Goal: Task Accomplishment & Management: Manage account settings

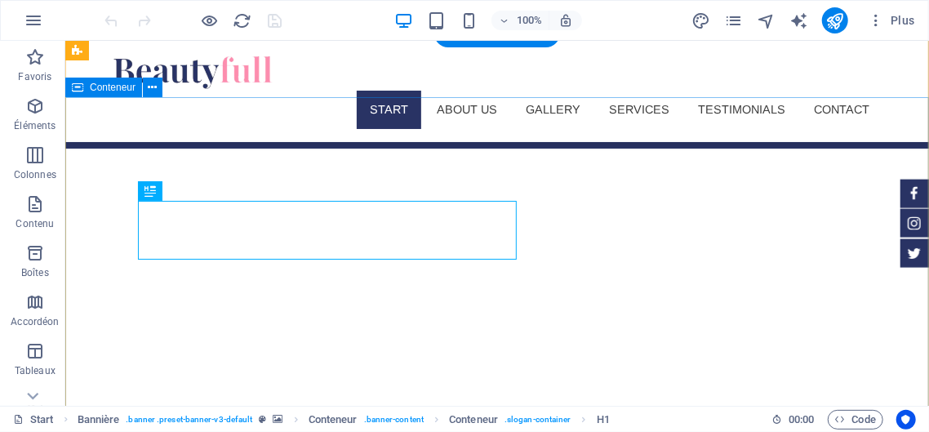
scroll to position [40, 0]
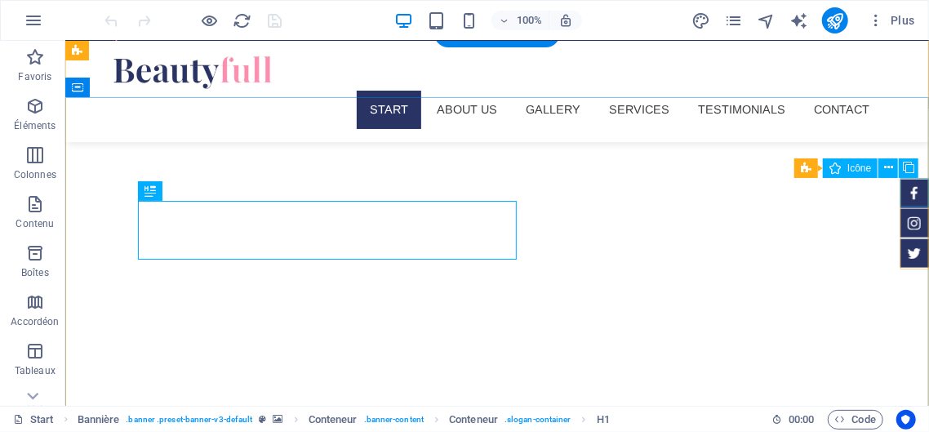
click at [913, 196] on figure at bounding box center [914, 192] width 29 height 29
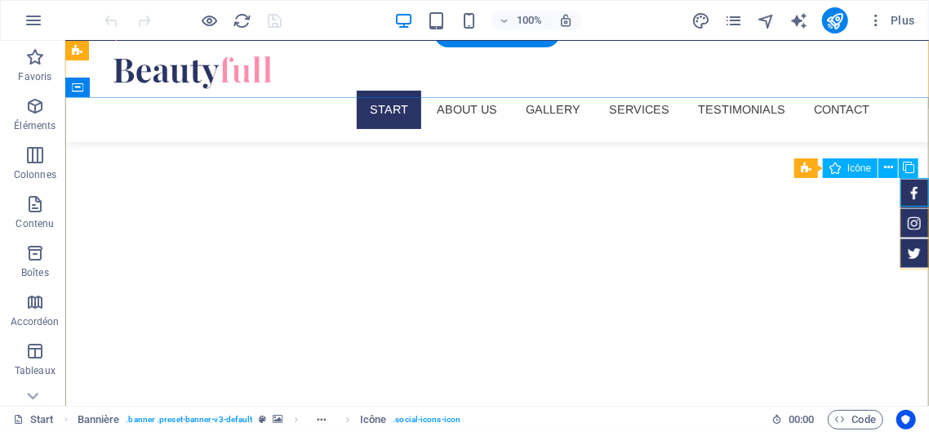
click at [912, 189] on figure at bounding box center [914, 192] width 29 height 29
click at [913, 191] on figure at bounding box center [914, 192] width 29 height 29
click at [914, 195] on figure at bounding box center [914, 192] width 29 height 29
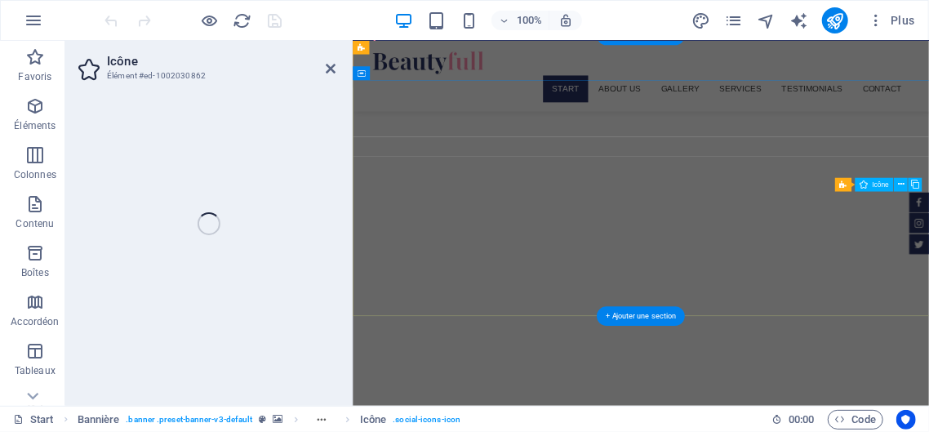
select select "xMidYMid"
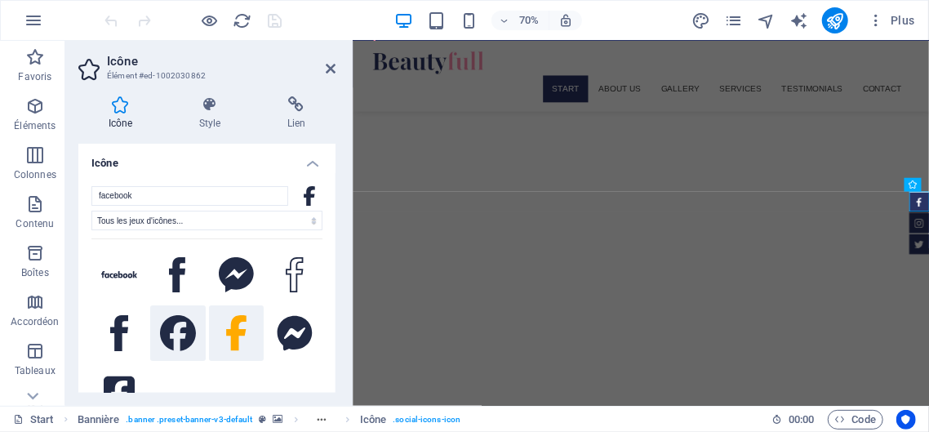
click at [180, 318] on icon at bounding box center [178, 333] width 36 height 36
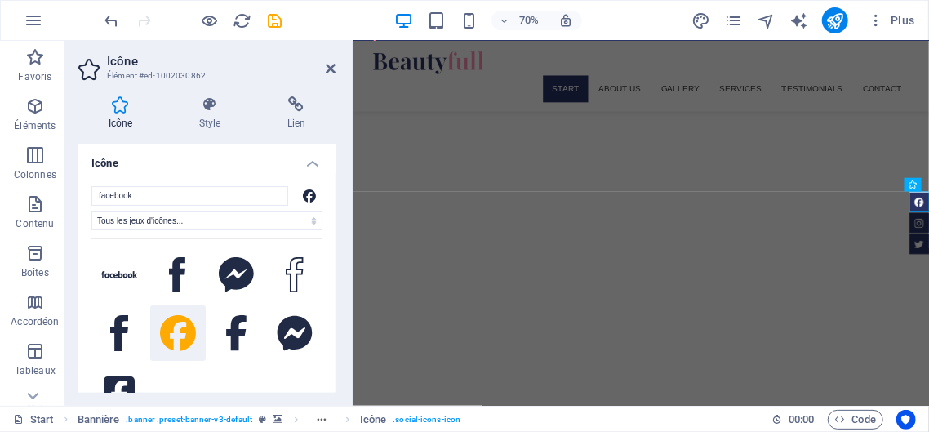
click at [185, 330] on icon at bounding box center [178, 333] width 36 height 36
click at [275, 19] on icon "save" at bounding box center [275, 20] width 19 height 19
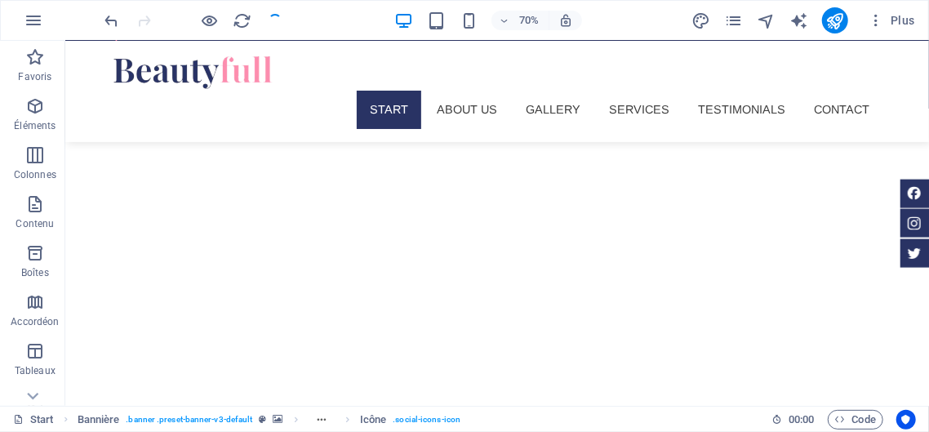
checkbox input "false"
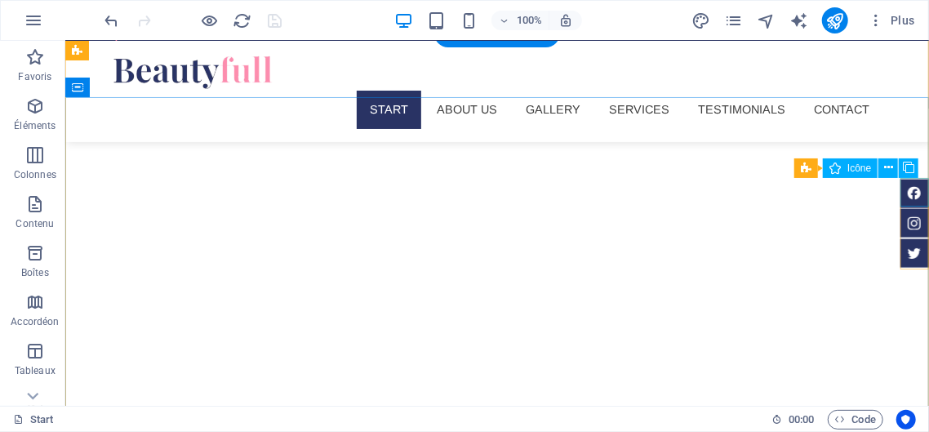
click at [913, 189] on figure at bounding box center [914, 192] width 29 height 29
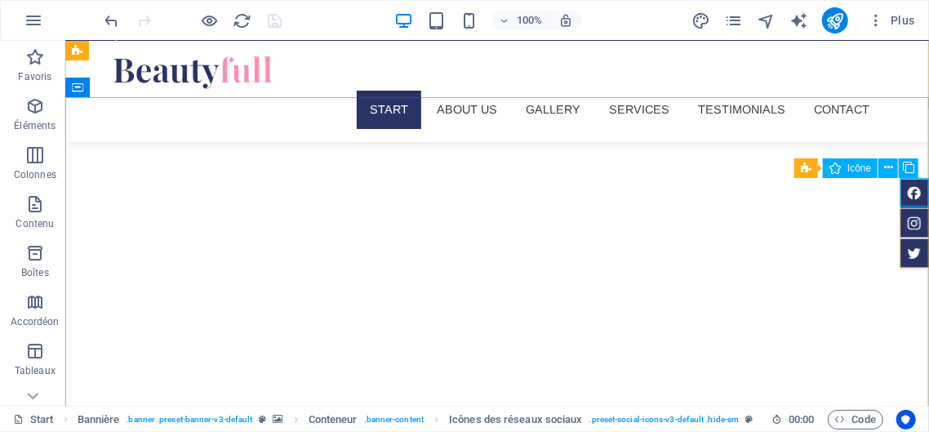
click at [851, 171] on span "Icône" at bounding box center [859, 168] width 24 height 10
select select "xMidYMid"
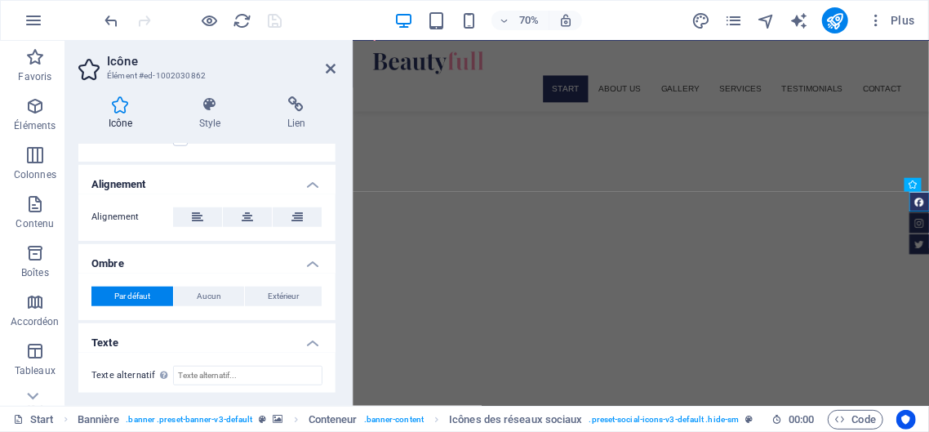
scroll to position [0, 0]
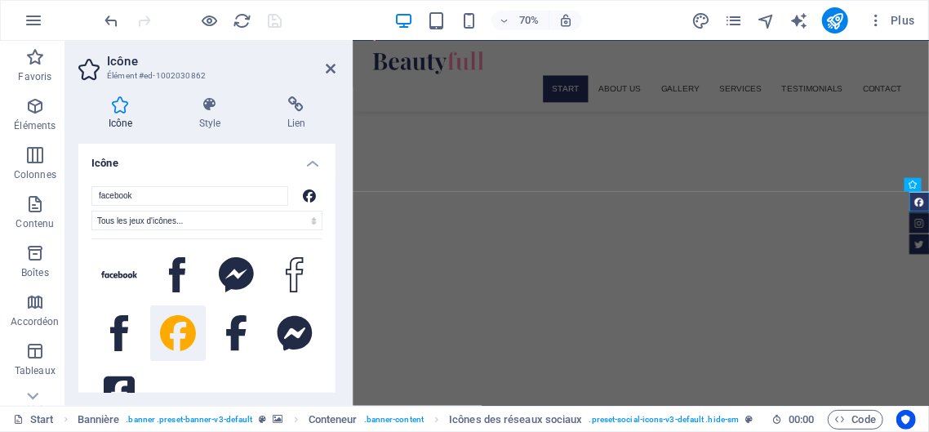
click at [309, 32] on div "70% Plus" at bounding box center [512, 20] width 820 height 26
click at [330, 23] on div "70% Plus" at bounding box center [512, 20] width 820 height 26
click at [331, 72] on icon at bounding box center [331, 68] width 10 height 13
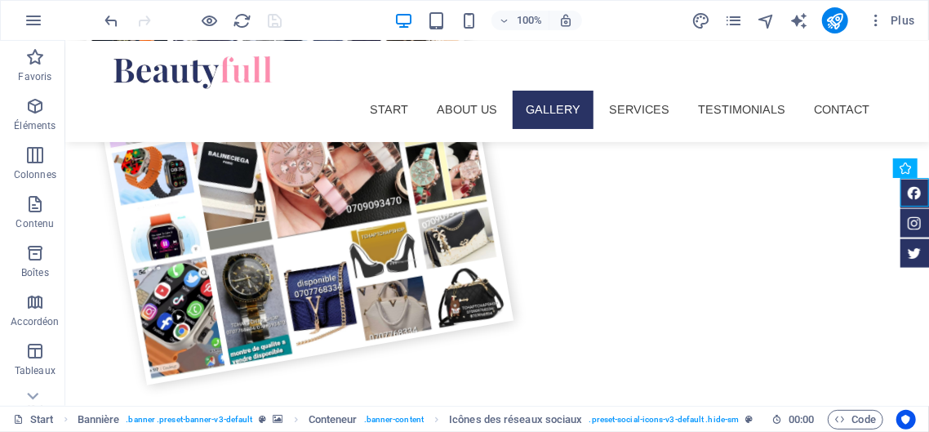
scroll to position [1506, 0]
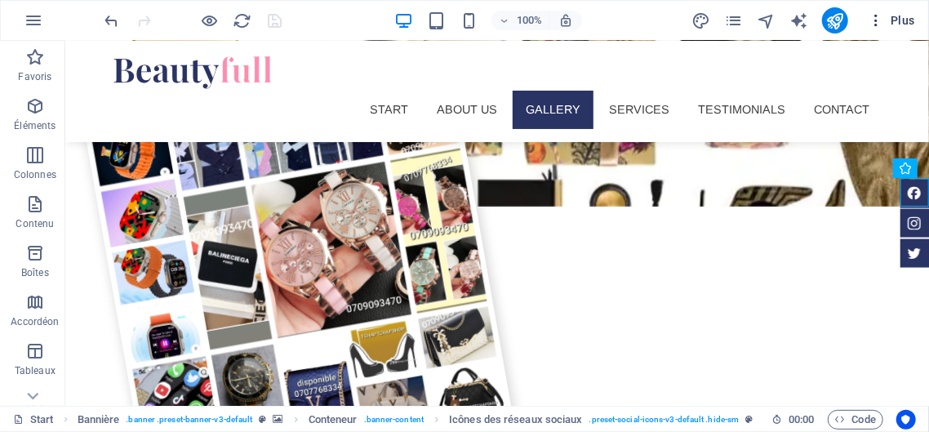
click at [877, 19] on icon "button" at bounding box center [876, 20] width 16 height 16
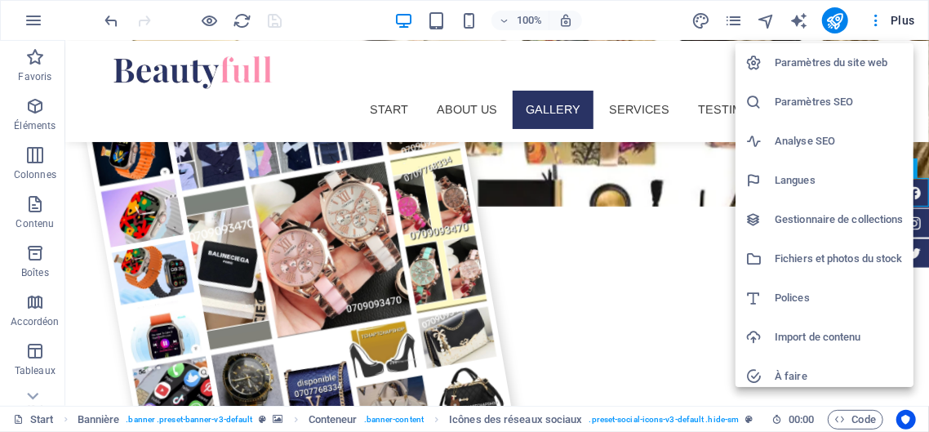
click at [870, 218] on h6 "Gestionnaire de collections" at bounding box center [839, 220] width 129 height 20
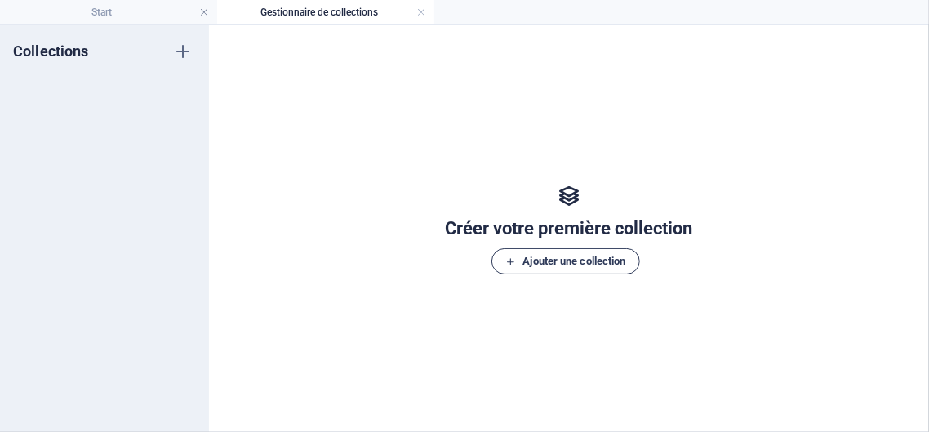
click at [561, 262] on span "Ajouter une collection" at bounding box center [565, 261] width 120 height 20
type input "ve"
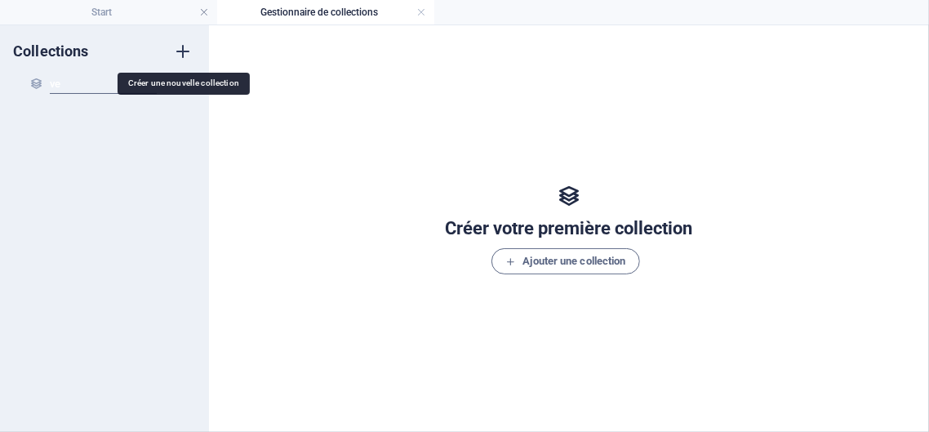
click at [182, 49] on div "Collections ve Nouvelle collection" at bounding box center [104, 228] width 209 height 407
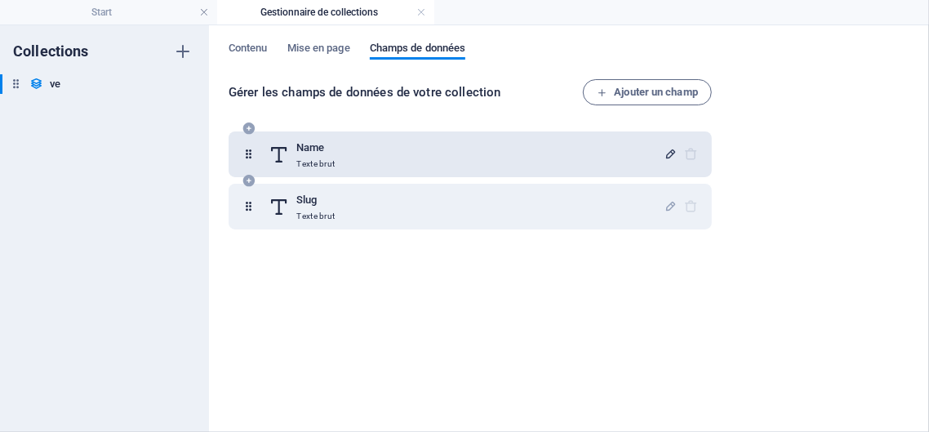
click at [667, 153] on icon "button" at bounding box center [671, 154] width 14 height 14
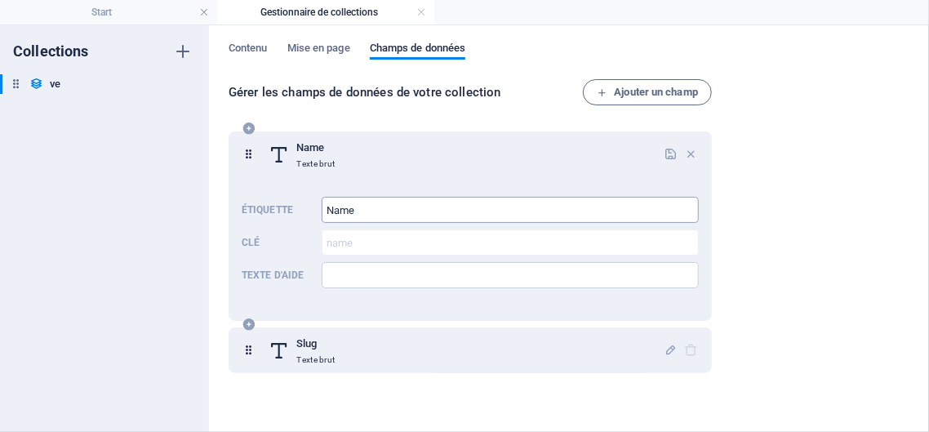
click at [366, 211] on input "Name" at bounding box center [510, 210] width 377 height 26
type input "N"
type input "v"
type input "VETEMENTS"
click at [669, 153] on icon "button" at bounding box center [671, 154] width 14 height 14
